Goal: Task Accomplishment & Management: Use online tool/utility

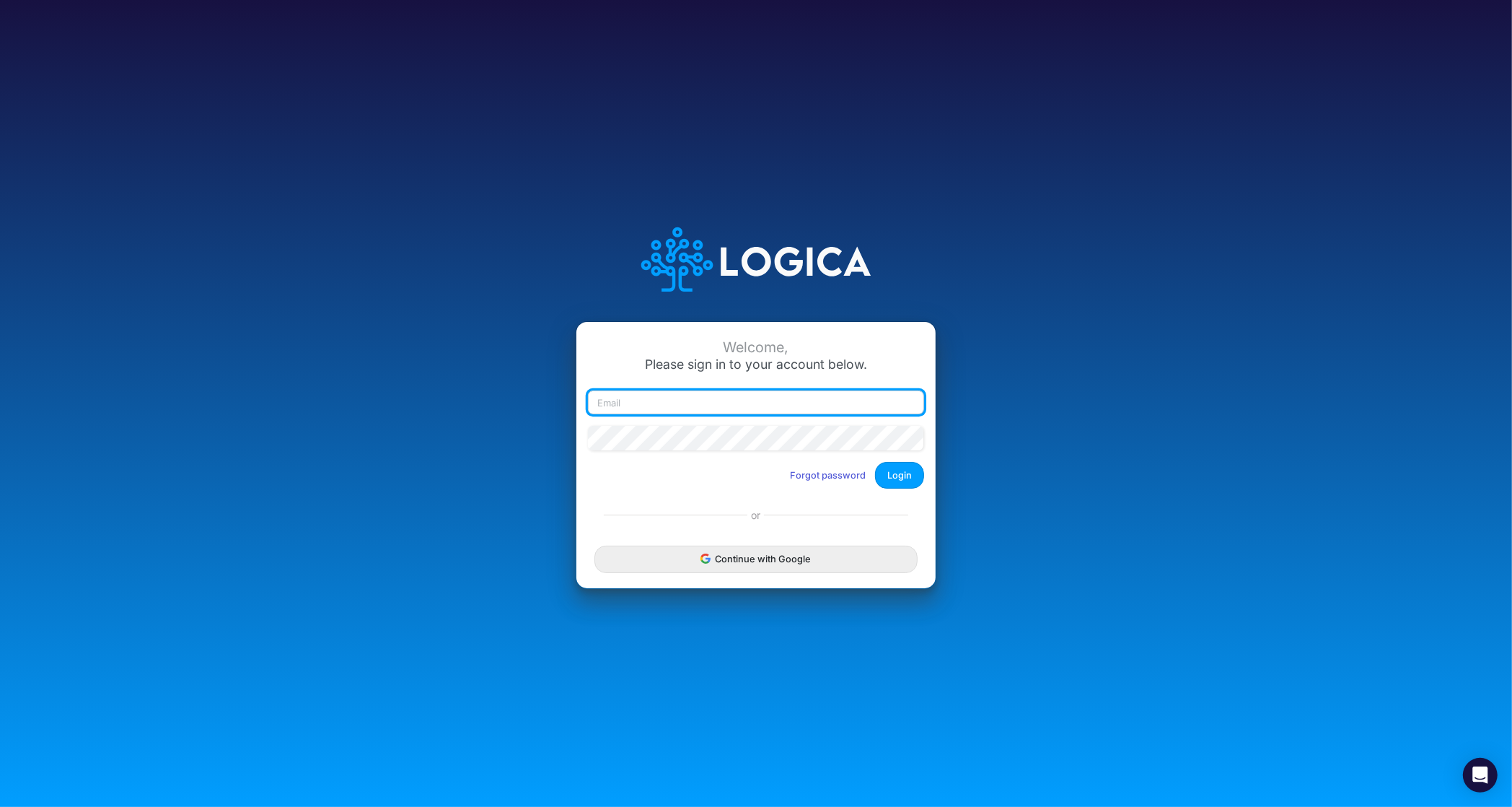
click at [607, 398] on input "email" at bounding box center [756, 402] width 336 height 25
type input "claudia@buildmas.pro"
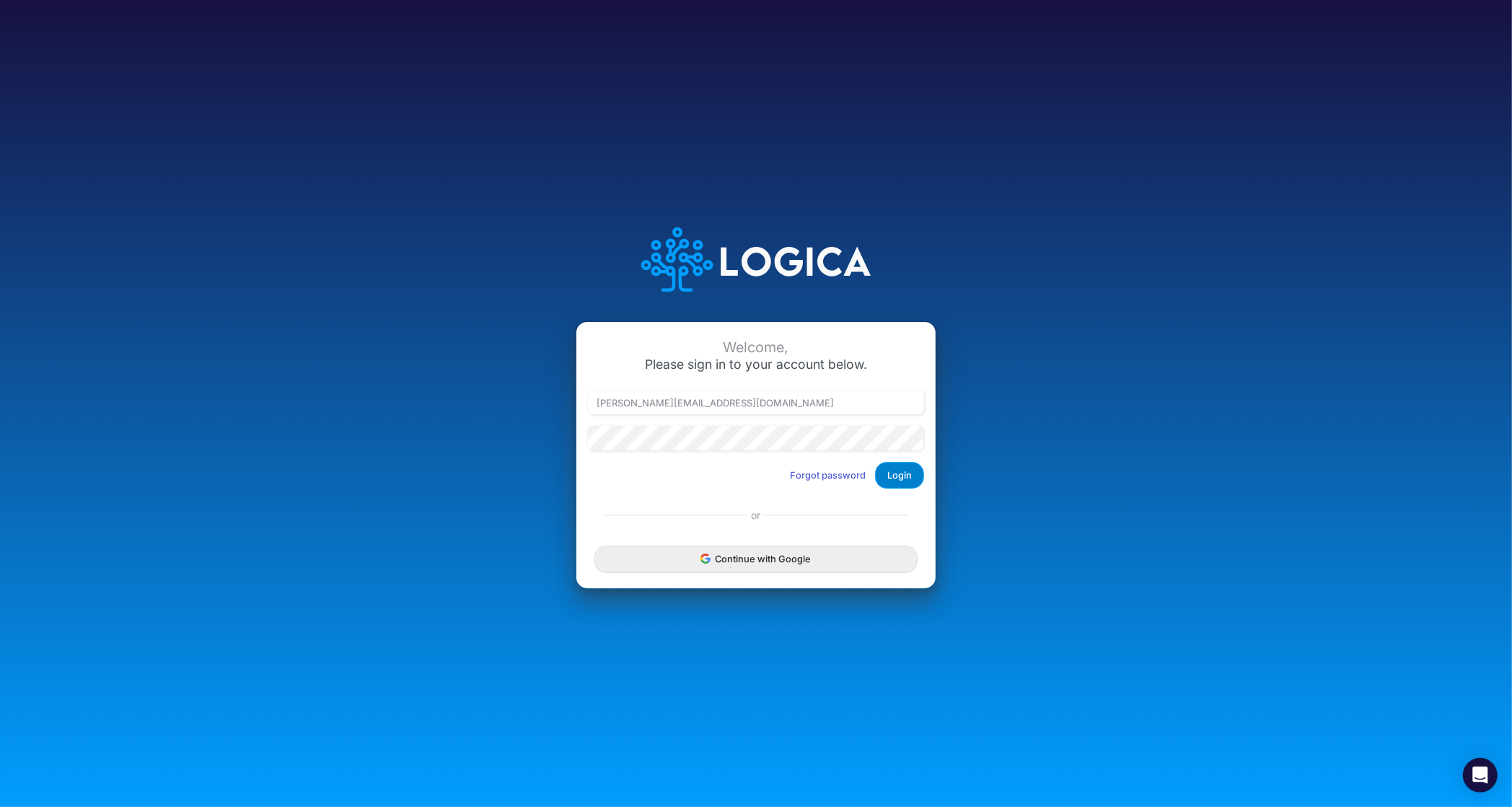
click at [897, 471] on button "Login" at bounding box center [900, 475] width 49 height 27
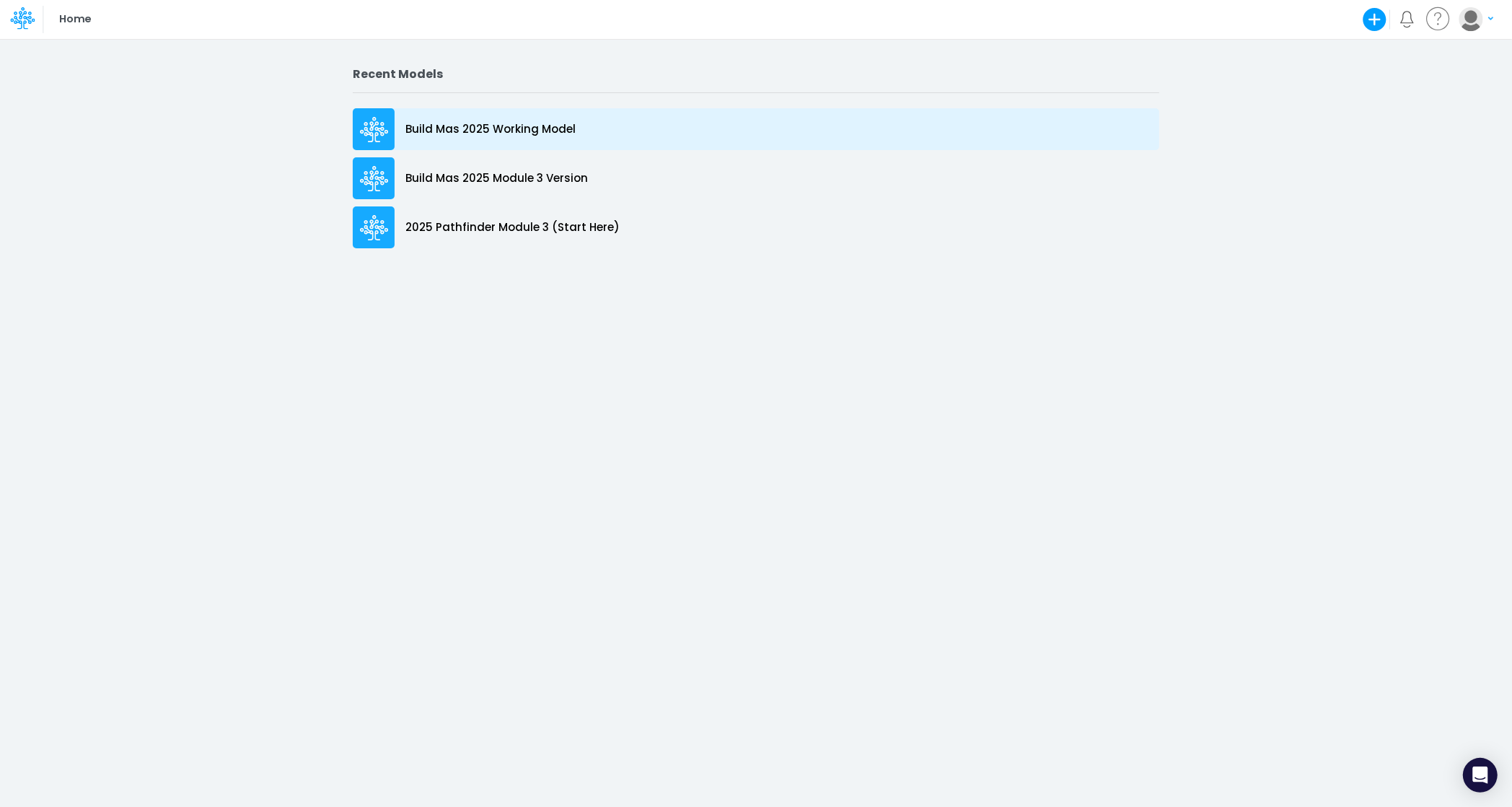
click at [533, 126] on p "Build Mas 2025 Working Model" at bounding box center [491, 129] width 170 height 17
